Goal: Find specific page/section: Find specific page/section

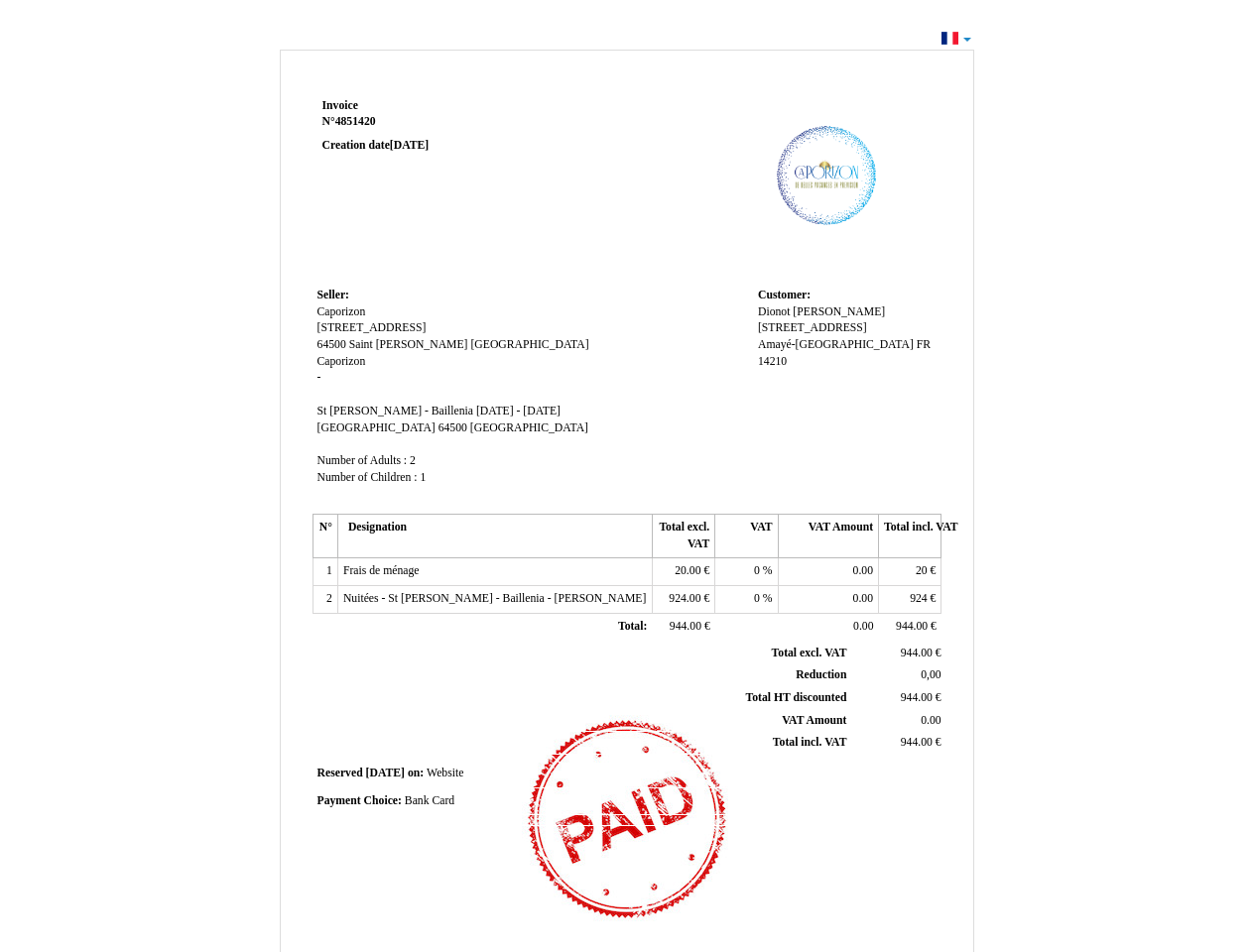
click at [340, 105] on span "Invoice" at bounding box center [340, 105] width 36 height 13
click at [358, 121] on span "4851420" at bounding box center [355, 121] width 41 height 13
click at [333, 294] on span "Seller:" at bounding box center [333, 294] width 32 height 13
click at [341, 311] on span "Caporizon" at bounding box center [341, 311] width 49 height 13
click at [368, 327] on span "[STREET_ADDRESS]" at bounding box center [372, 327] width 109 height 13
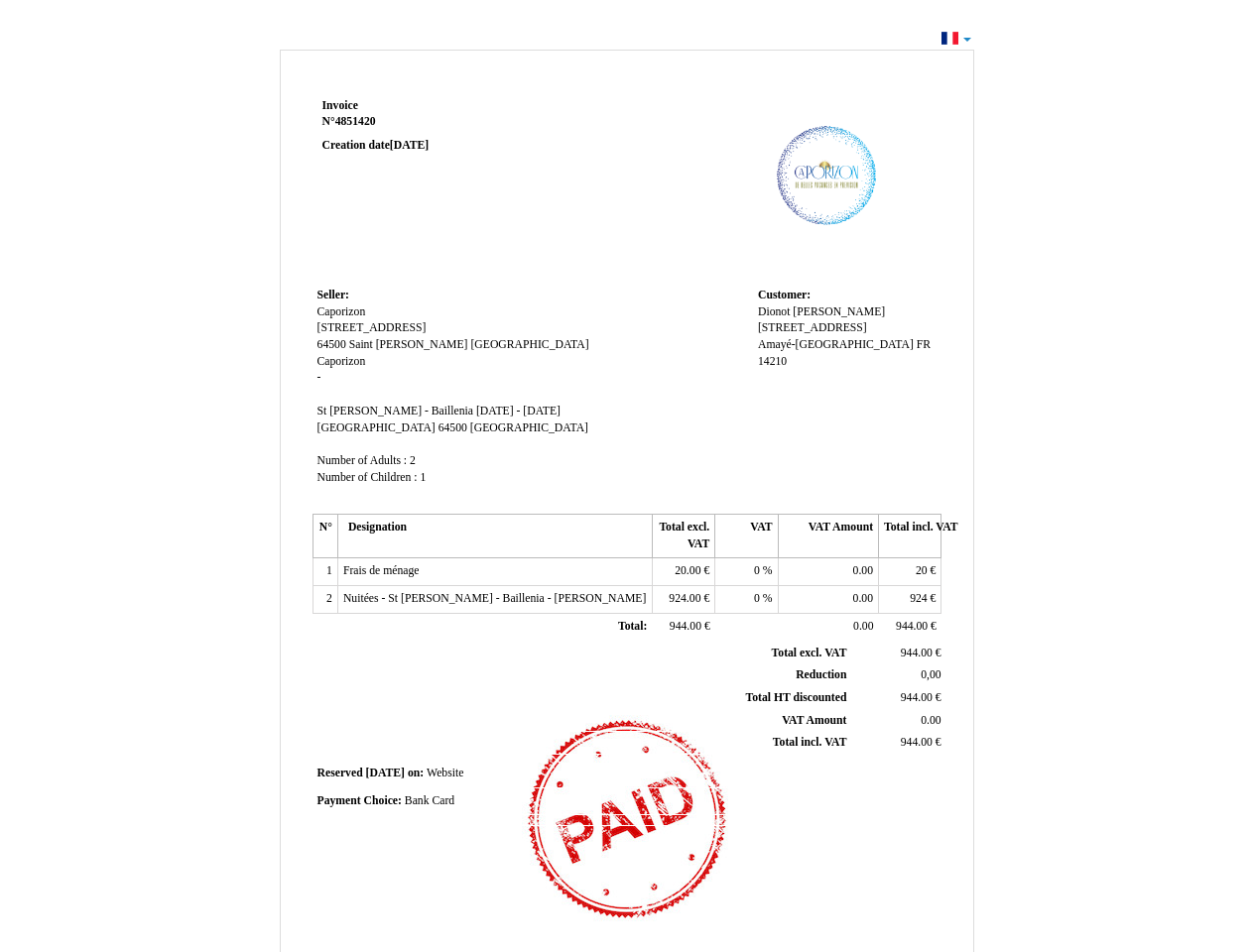
click at [333, 344] on span "64500" at bounding box center [331, 344] width 29 height 13
click at [390, 344] on span "Saint [PERSON_NAME]" at bounding box center [409, 344] width 119 height 13
click at [470, 344] on span "[GEOGRAPHIC_DATA]" at bounding box center [528, 344] width 118 height 13
click at [341, 361] on span "Caporizon" at bounding box center [341, 361] width 49 height 13
click at [378, 411] on span "St [PERSON_NAME] - Baillenia" at bounding box center [395, 411] width 155 height 13
